Goal: Task Accomplishment & Management: Manage account settings

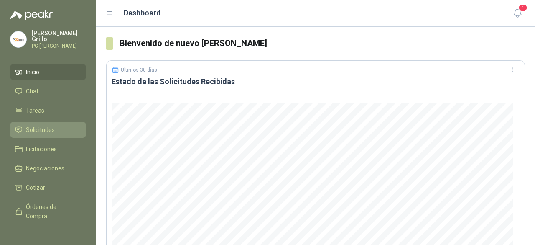
click at [40, 122] on link "Solicitudes" at bounding box center [48, 130] width 76 height 16
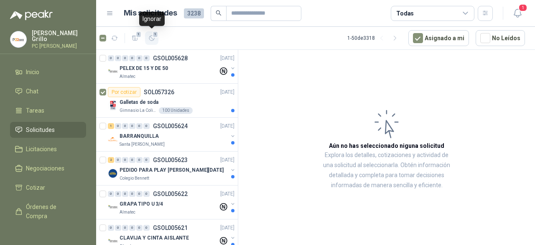
click at [153, 35] on span "1" at bounding box center [156, 34] width 6 height 7
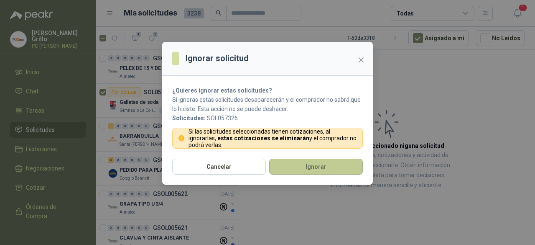
click at [293, 167] on button "Ignorar" at bounding box center [316, 166] width 94 height 16
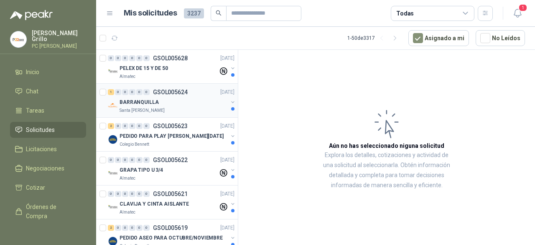
click at [151, 101] on p "BARRANQUILLA" at bounding box center [139, 102] width 39 height 8
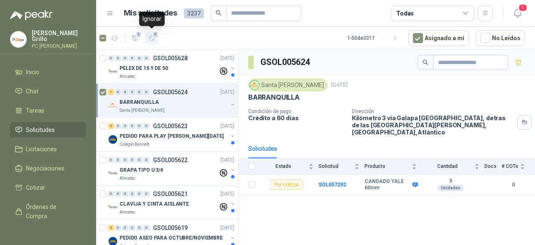
click at [148, 36] on button "1" at bounding box center [151, 37] width 13 height 13
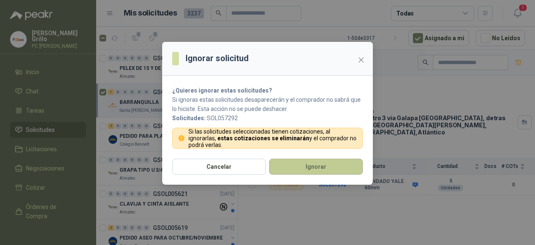
click at [309, 163] on button "Ignorar" at bounding box center [316, 166] width 94 height 16
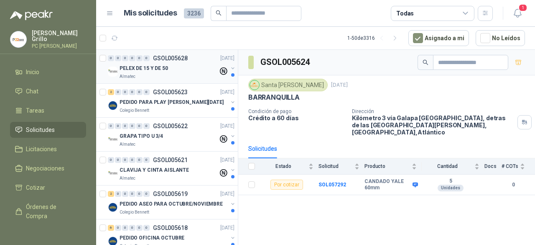
click at [150, 71] on p "PELEX DE 15 Y DE 50" at bounding box center [144, 68] width 48 height 8
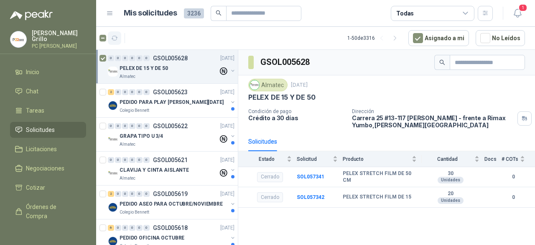
click at [115, 39] on icon "button" at bounding box center [114, 38] width 7 height 7
click at [148, 107] on p "Colegio Bennett" at bounding box center [135, 110] width 30 height 7
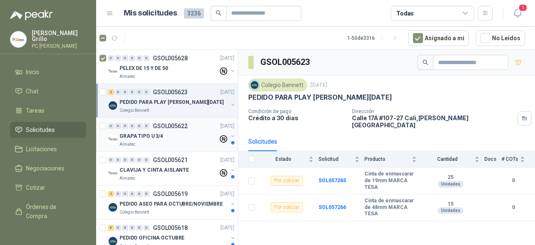
click at [168, 143] on div "Almatec" at bounding box center [169, 144] width 99 height 7
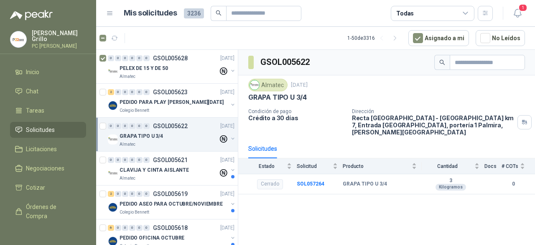
scroll to position [42, 0]
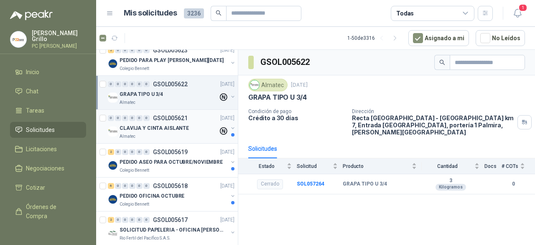
click at [168, 131] on p "CLAVIJA Y CINTA AISLANTE" at bounding box center [154, 128] width 69 height 8
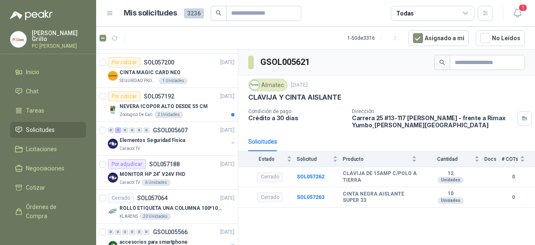
scroll to position [376, 0]
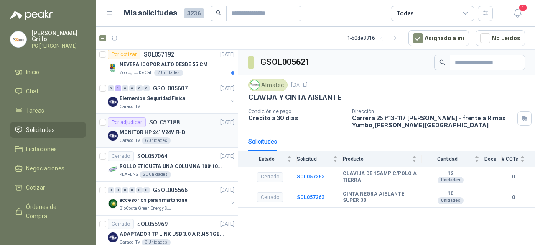
click at [163, 127] on div "MONITOR HP 24" V24V FHD" at bounding box center [177, 132] width 115 height 10
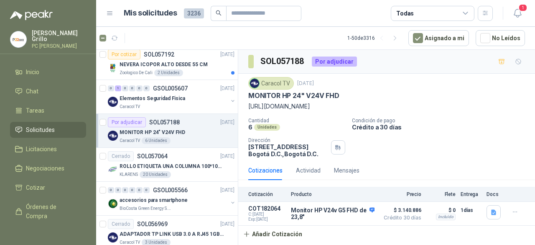
scroll to position [3, 0]
